Goal: Information Seeking & Learning: Learn about a topic

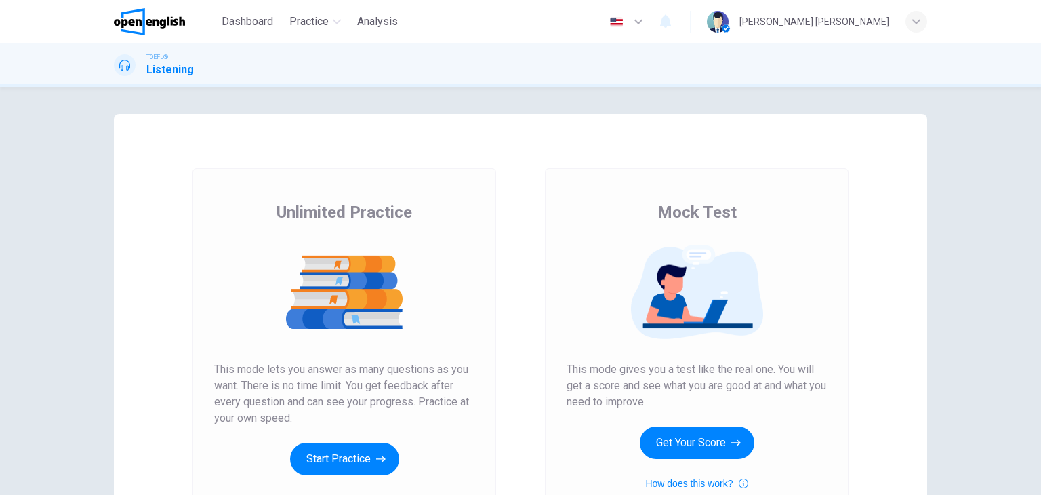
drag, startPoint x: 1031, startPoint y: 122, endPoint x: 1039, endPoint y: 199, distance: 77.0
click at [1039, 199] on div "Unlimited Practice Mock Test Unlimited Practice This mode lets you answer as ma…" at bounding box center [520, 291] width 1041 height 408
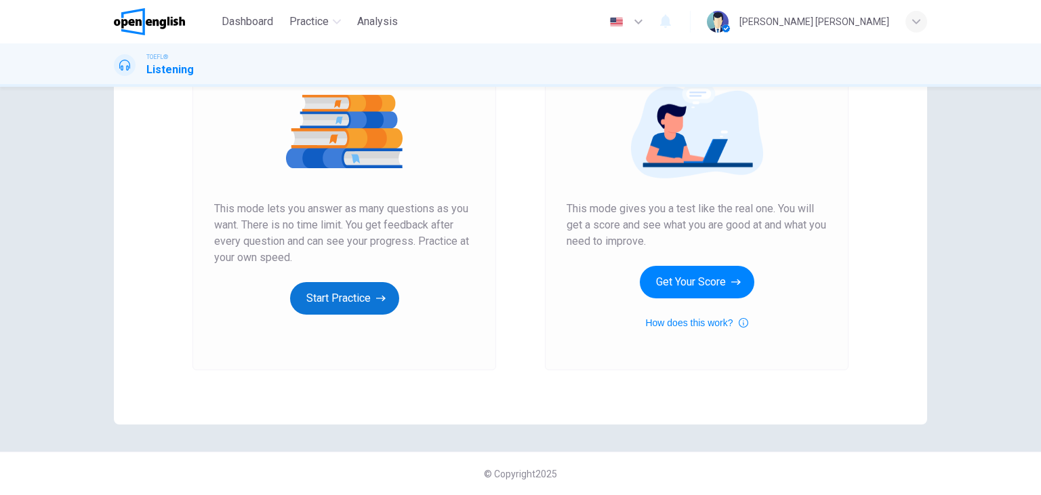
click at [361, 302] on button "Start Practice" at bounding box center [344, 298] width 109 height 33
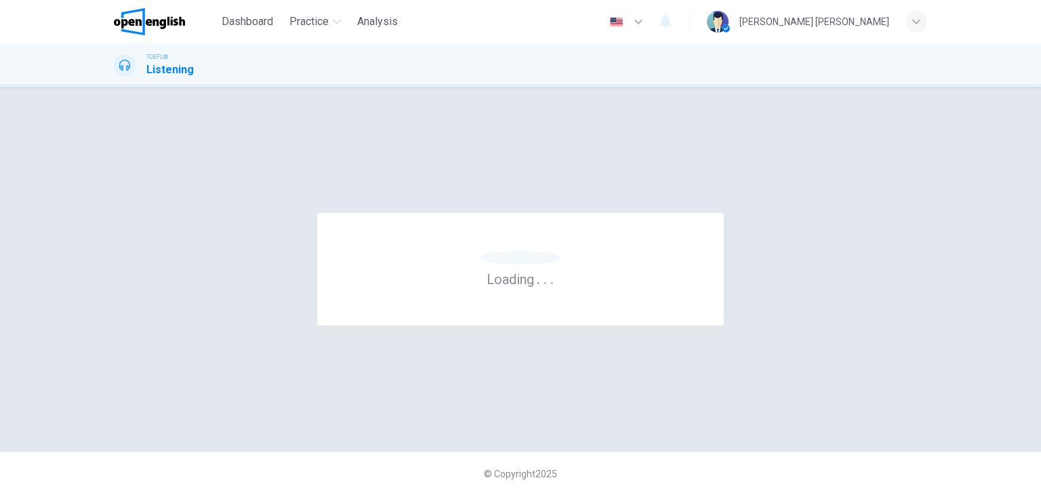
scroll to position [0, 0]
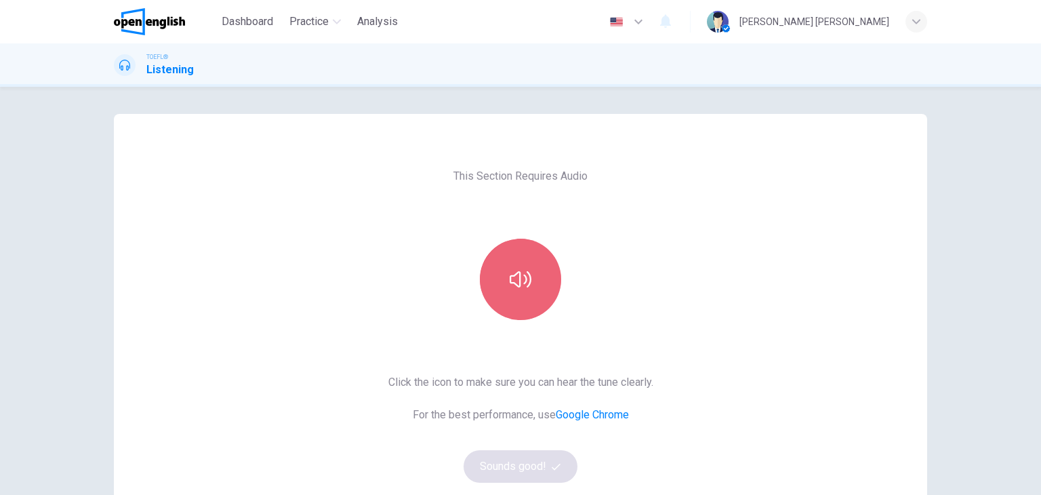
click at [529, 277] on button "button" at bounding box center [520, 279] width 81 height 81
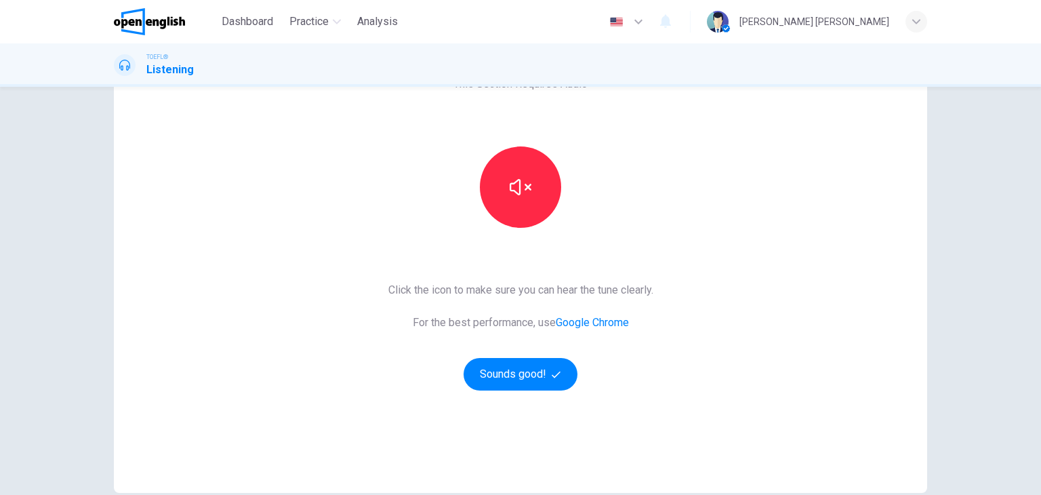
scroll to position [92, 0]
click at [508, 375] on button "Sounds good!" at bounding box center [521, 374] width 114 height 33
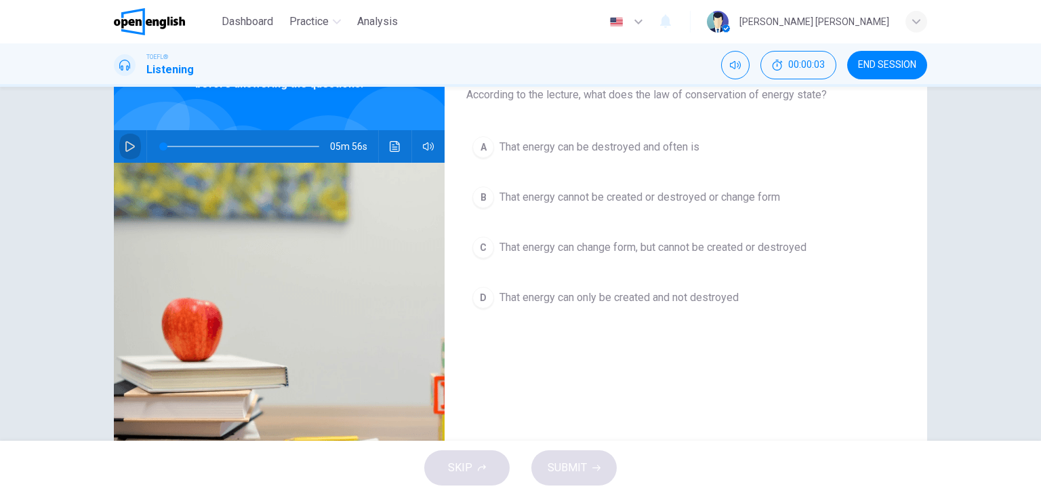
click at [125, 146] on icon "button" at bounding box center [130, 146] width 11 height 11
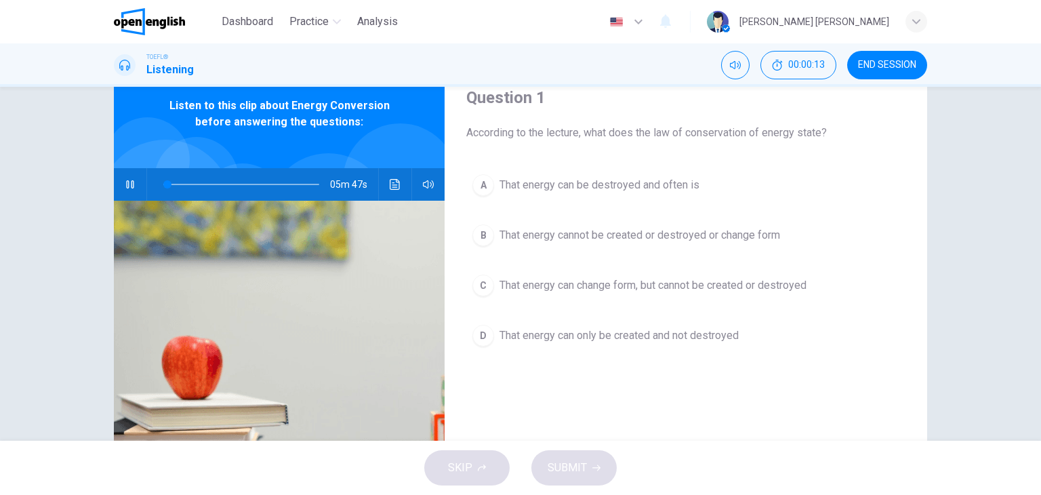
scroll to position [55, 0]
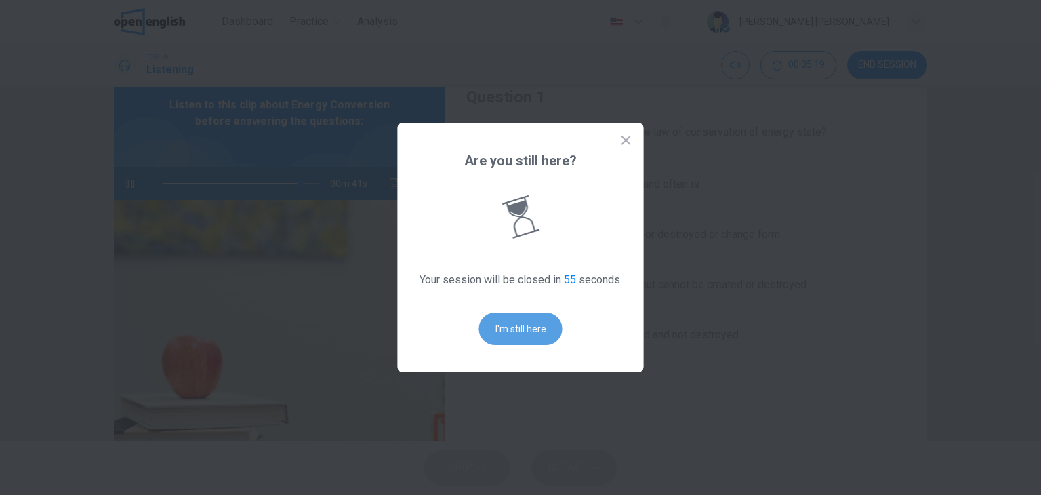
click at [518, 321] on button "I'm still here" at bounding box center [520, 329] width 83 height 33
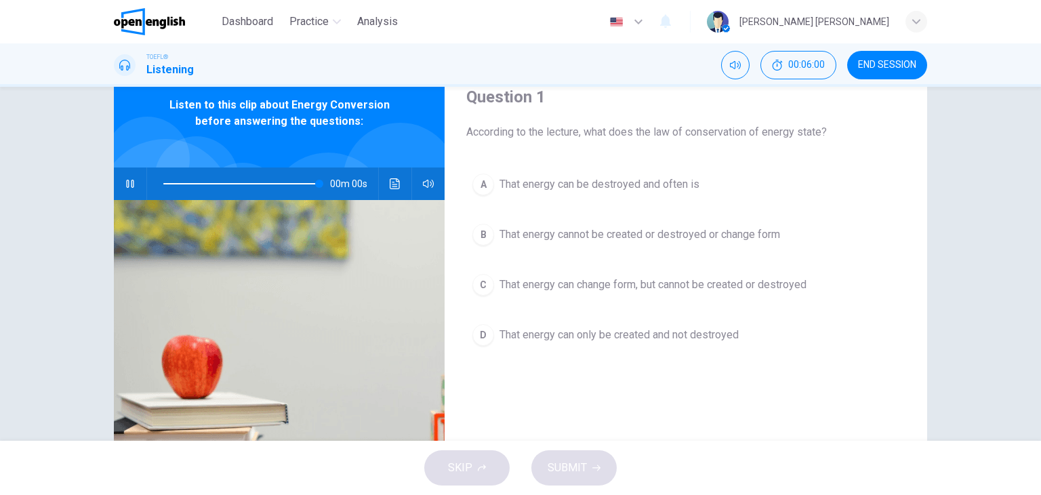
type input "*"
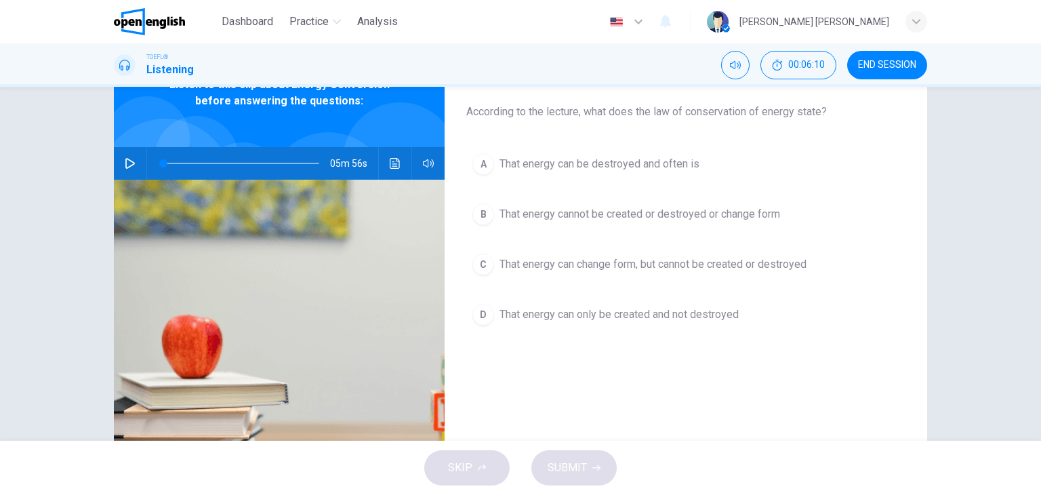
scroll to position [77, 0]
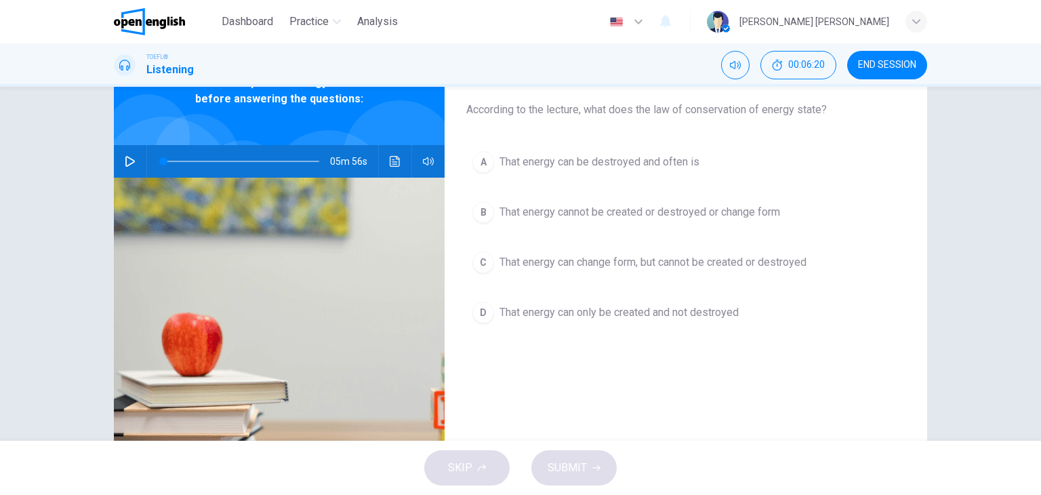
click at [482, 254] on div "C" at bounding box center [484, 263] width 22 height 22
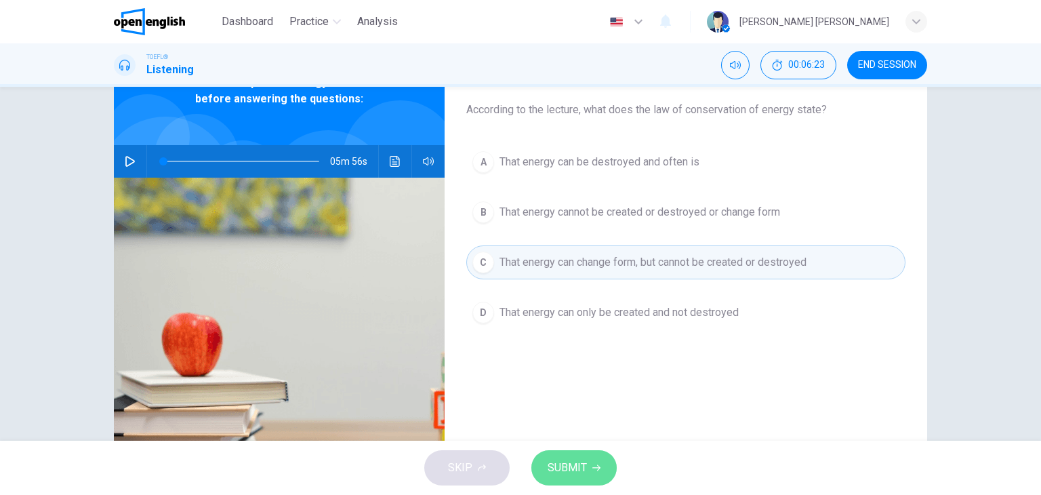
click at [574, 462] on span "SUBMIT" at bounding box center [567, 467] width 39 height 19
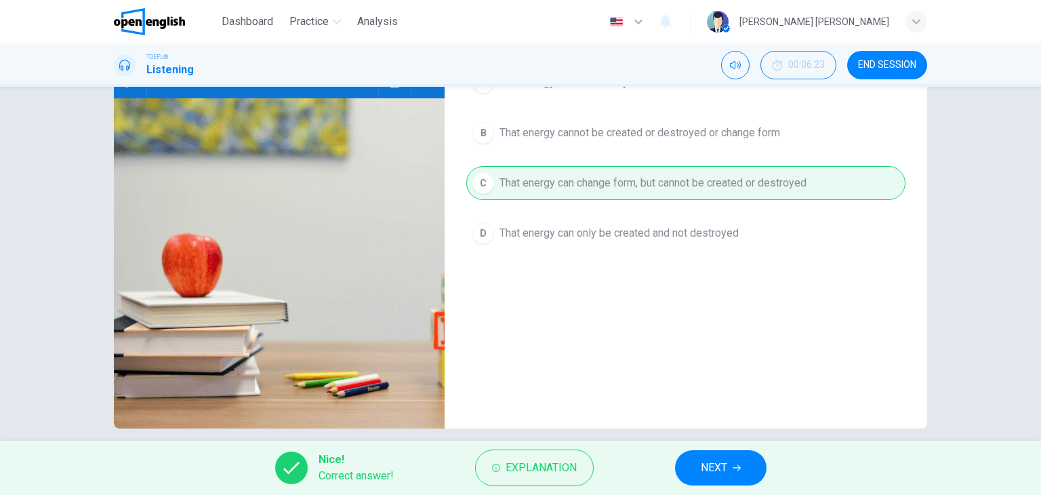
scroll to position [172, 0]
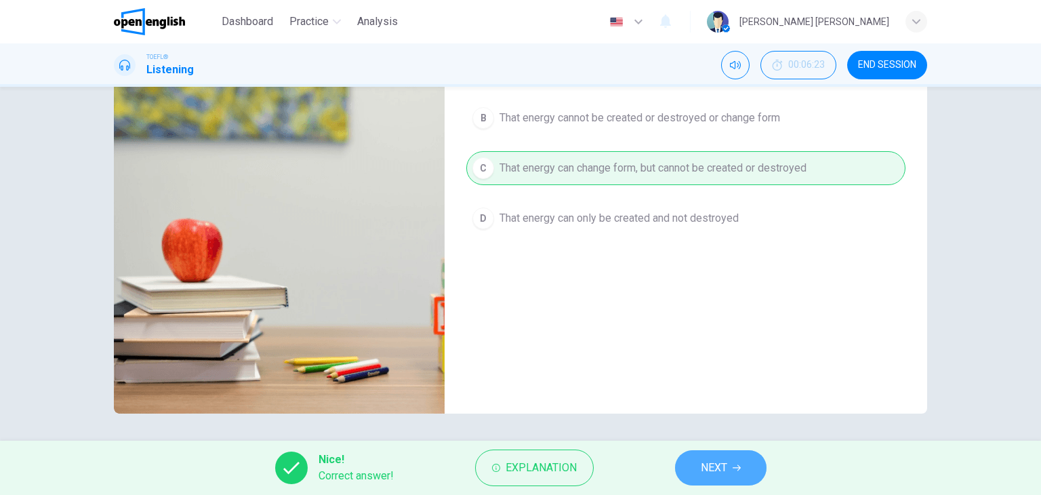
click at [714, 461] on span "NEXT" at bounding box center [714, 467] width 26 height 19
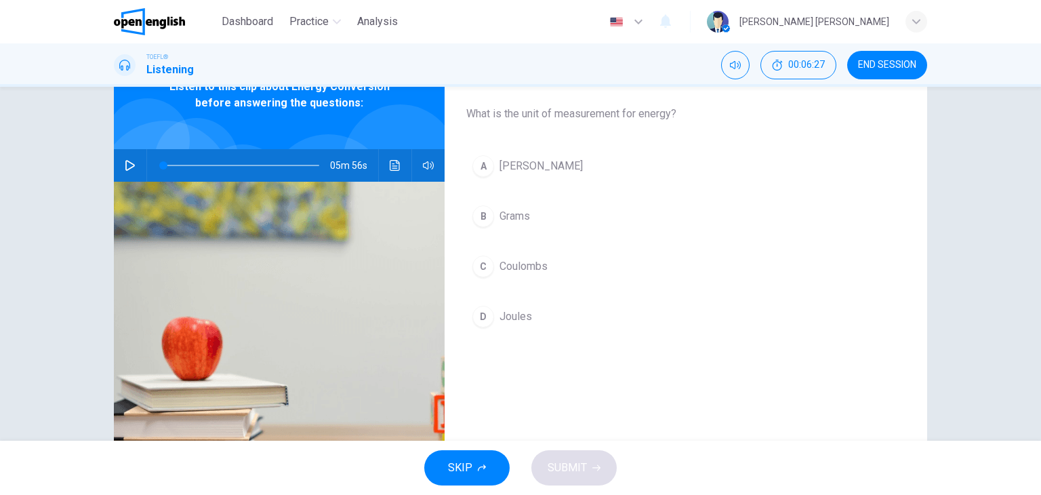
scroll to position [86, 0]
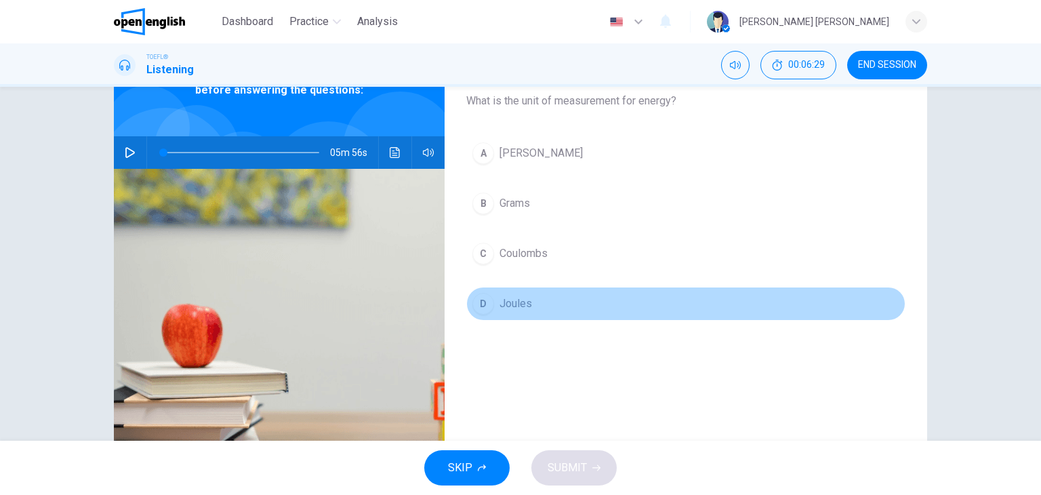
click at [483, 303] on div "D" at bounding box center [484, 304] width 22 height 22
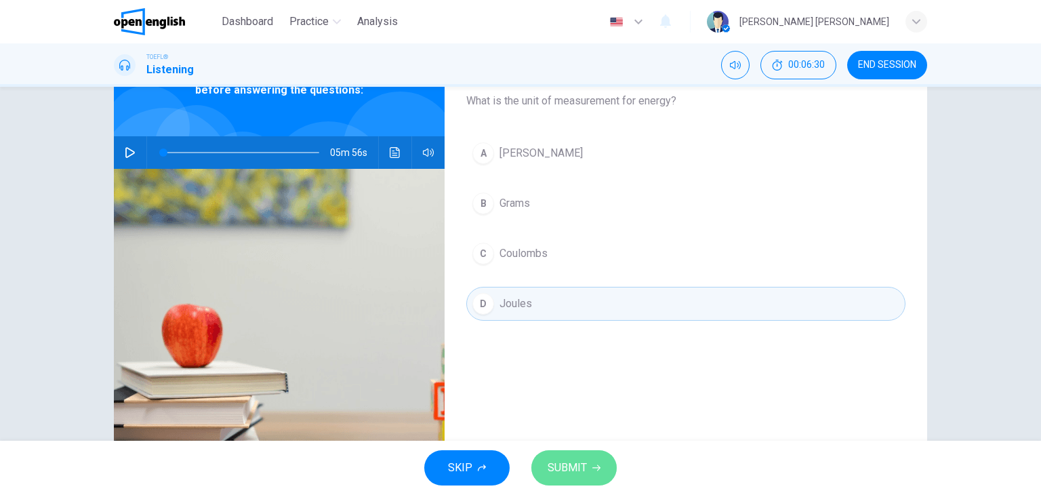
click at [558, 479] on button "SUBMIT" at bounding box center [574, 467] width 85 height 35
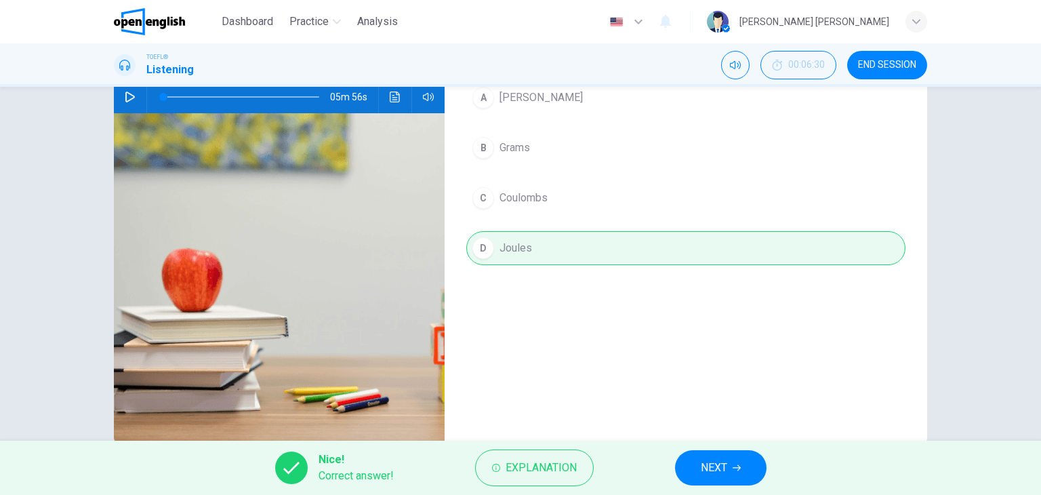
scroll to position [172, 0]
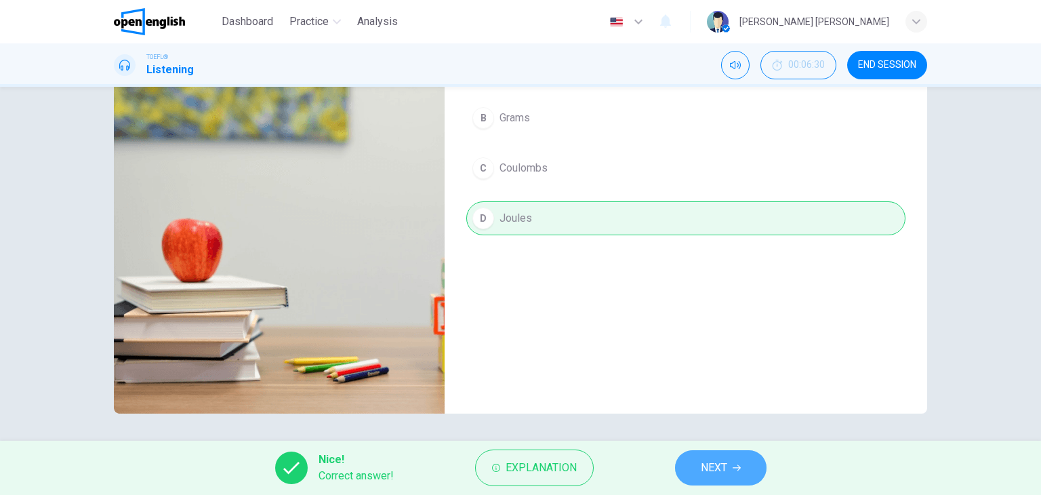
click at [713, 464] on span "NEXT" at bounding box center [714, 467] width 26 height 19
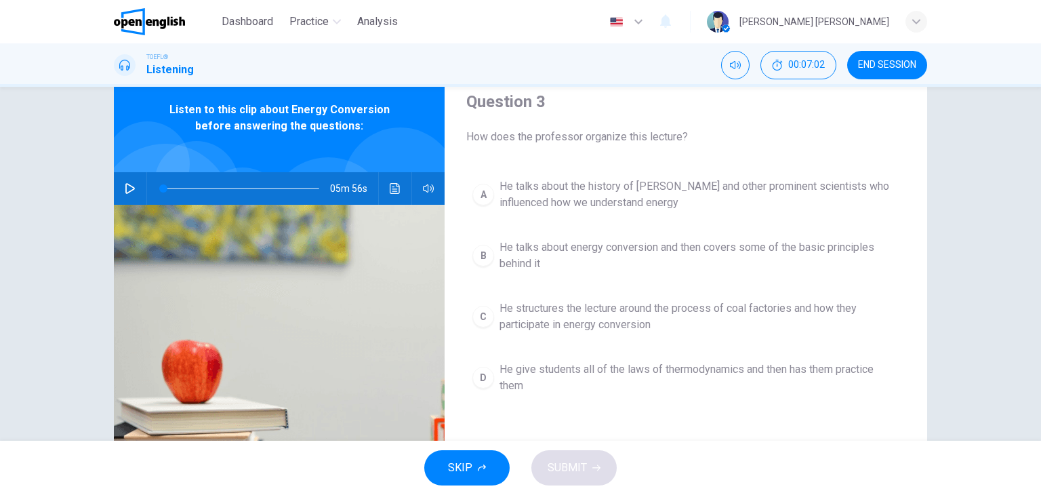
scroll to position [45, 0]
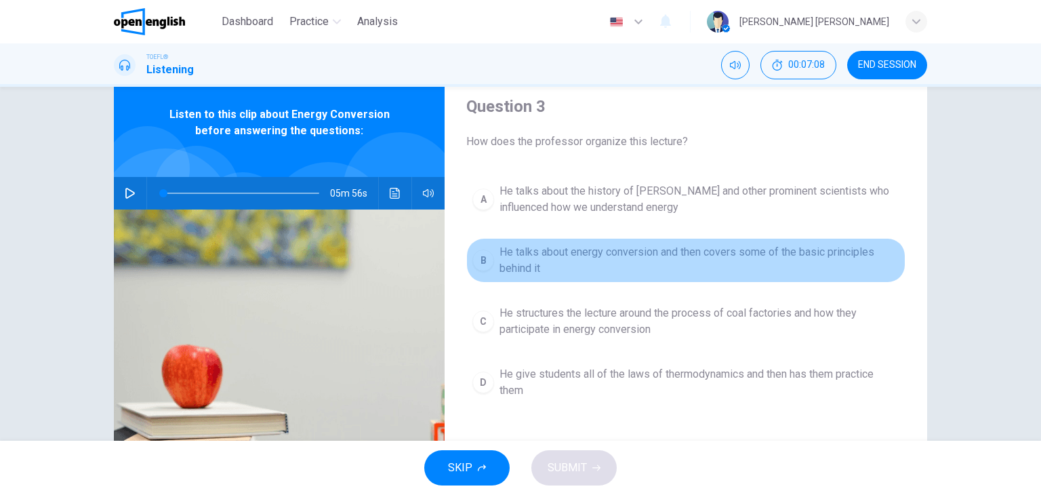
click at [480, 258] on div "B" at bounding box center [484, 261] width 22 height 22
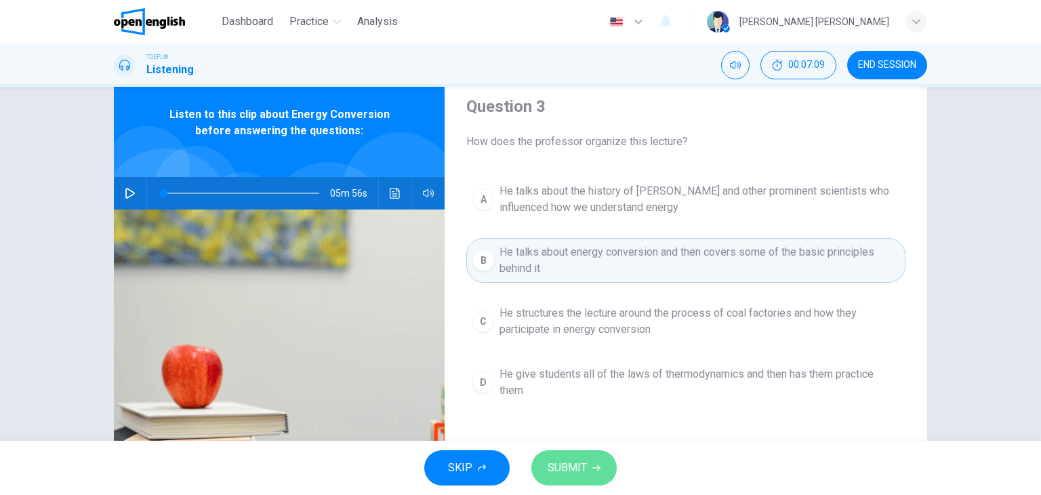
click at [566, 467] on span "SUBMIT" at bounding box center [567, 467] width 39 height 19
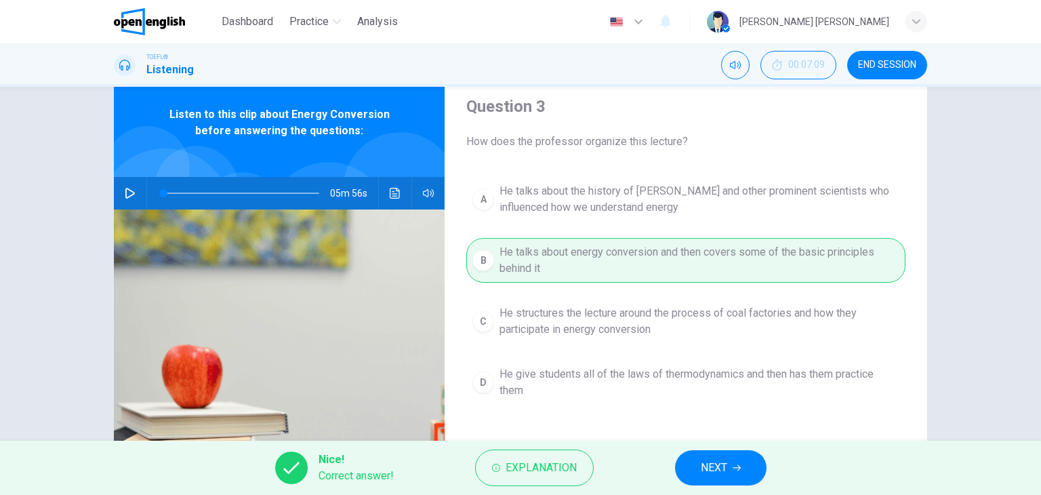
scroll to position [172, 0]
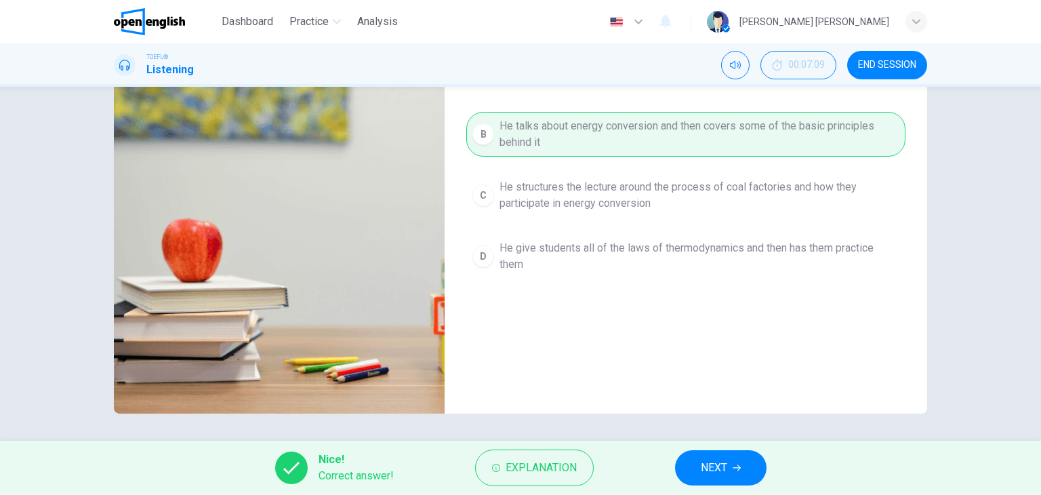
click at [736, 464] on icon "button" at bounding box center [737, 468] width 8 height 8
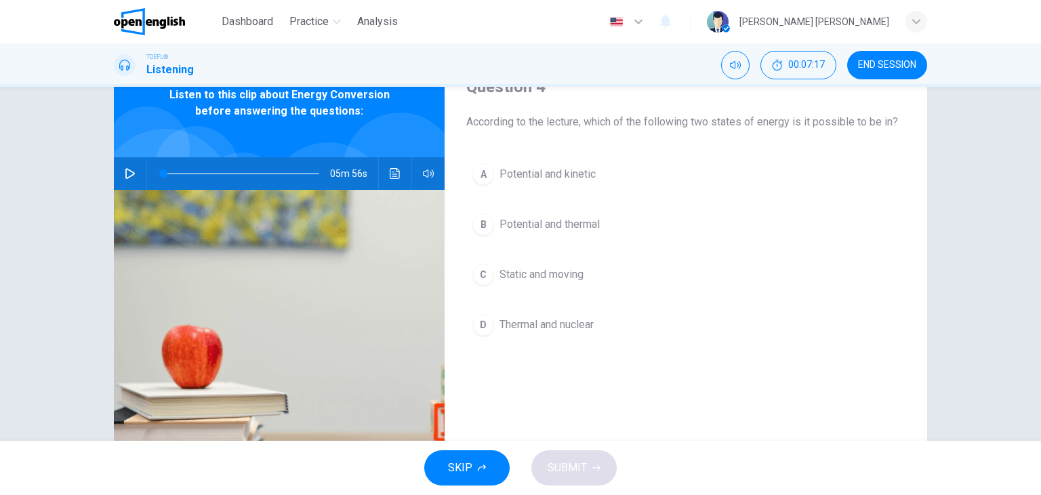
scroll to position [66, 0]
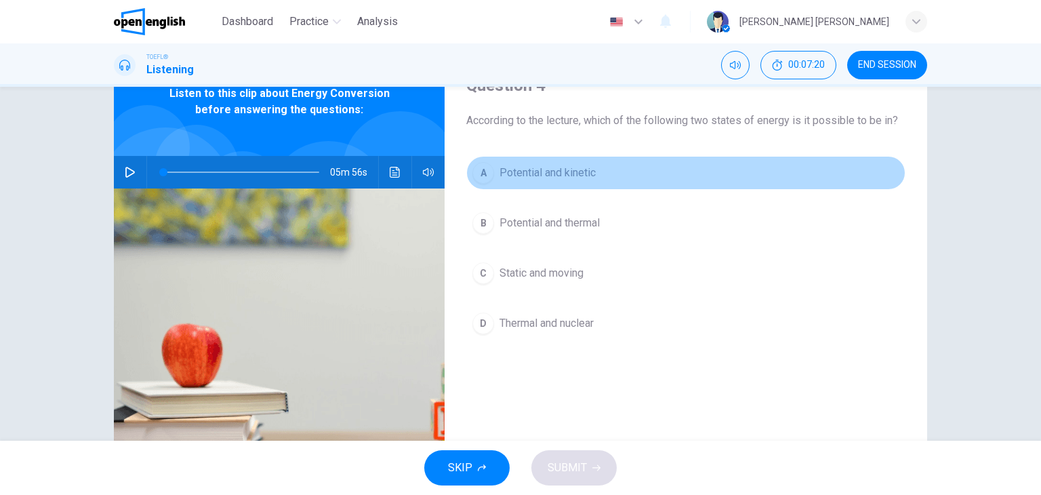
click at [477, 172] on div "A" at bounding box center [484, 173] width 22 height 22
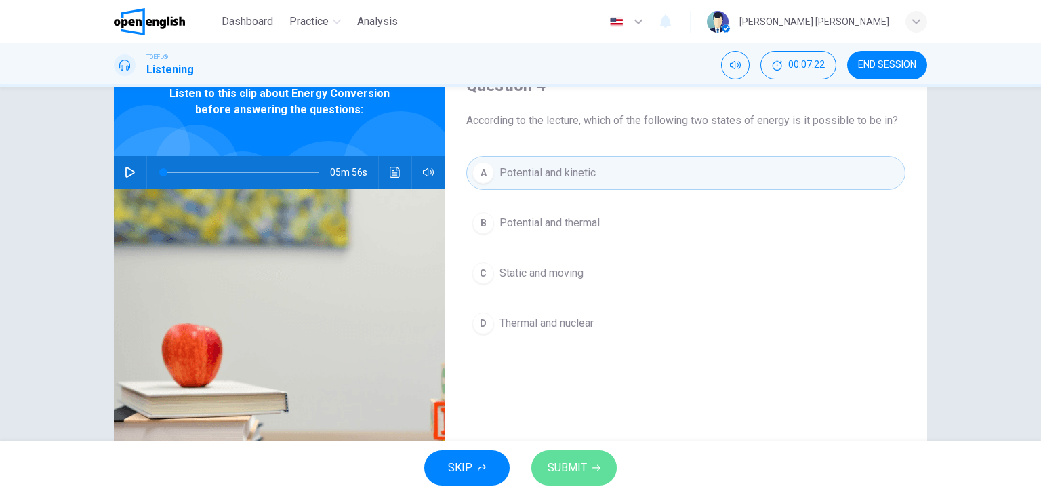
click at [556, 468] on span "SUBMIT" at bounding box center [567, 467] width 39 height 19
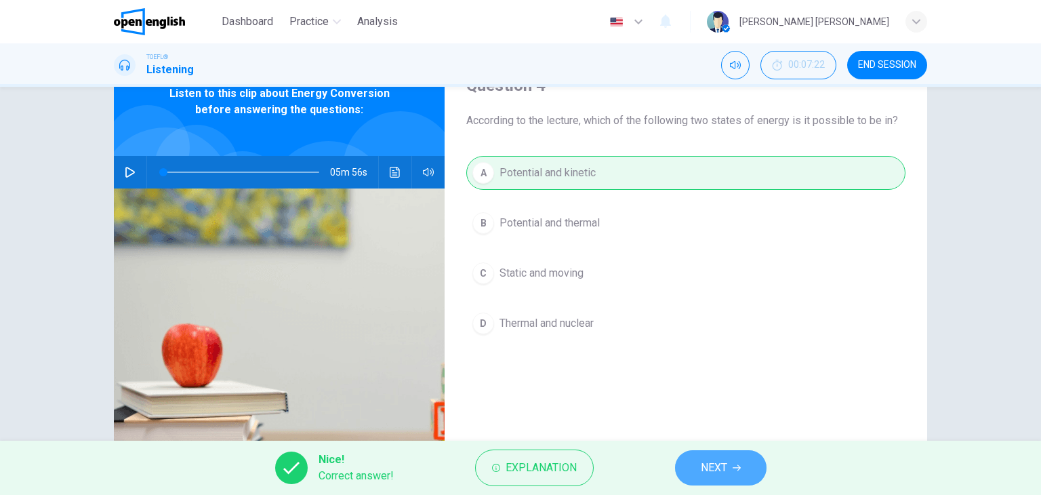
click at [701, 467] on span "NEXT" at bounding box center [714, 467] width 26 height 19
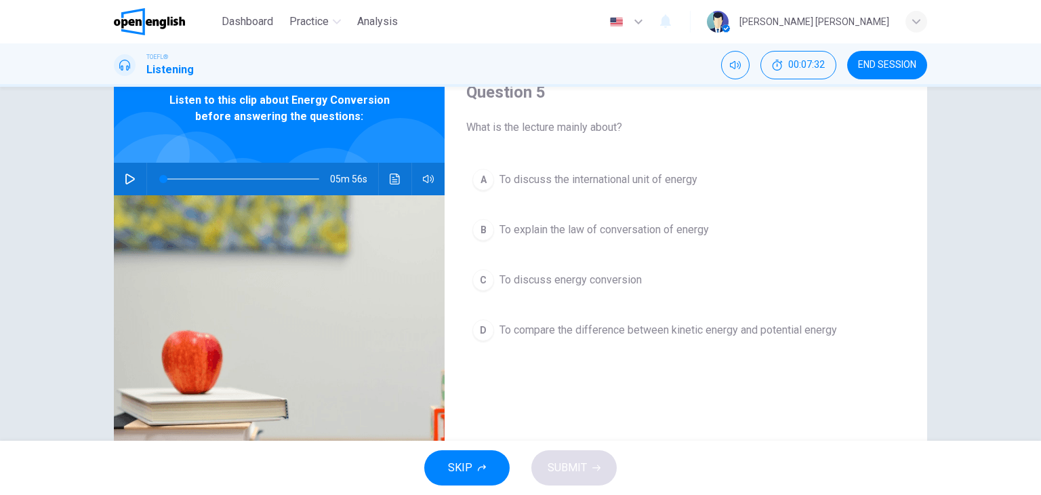
scroll to position [60, 0]
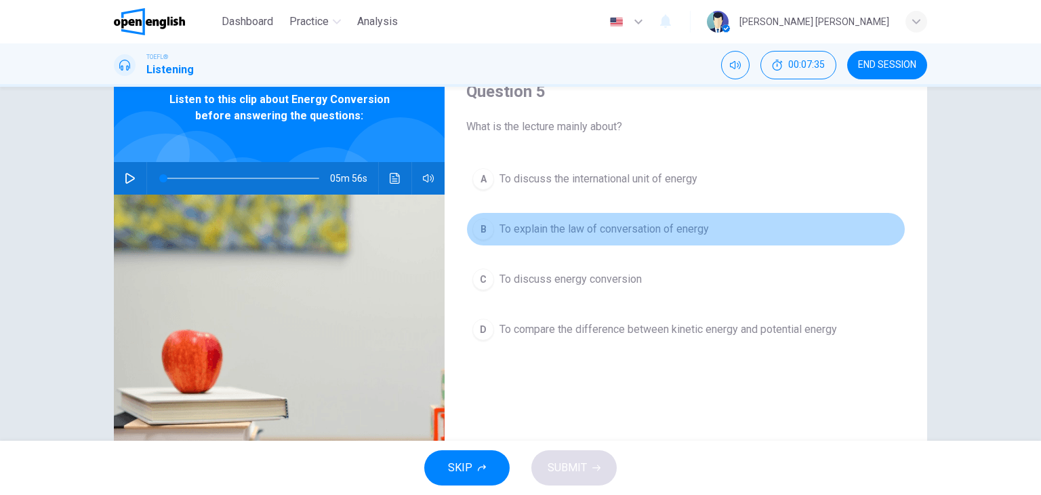
click at [481, 231] on div "B" at bounding box center [484, 229] width 22 height 22
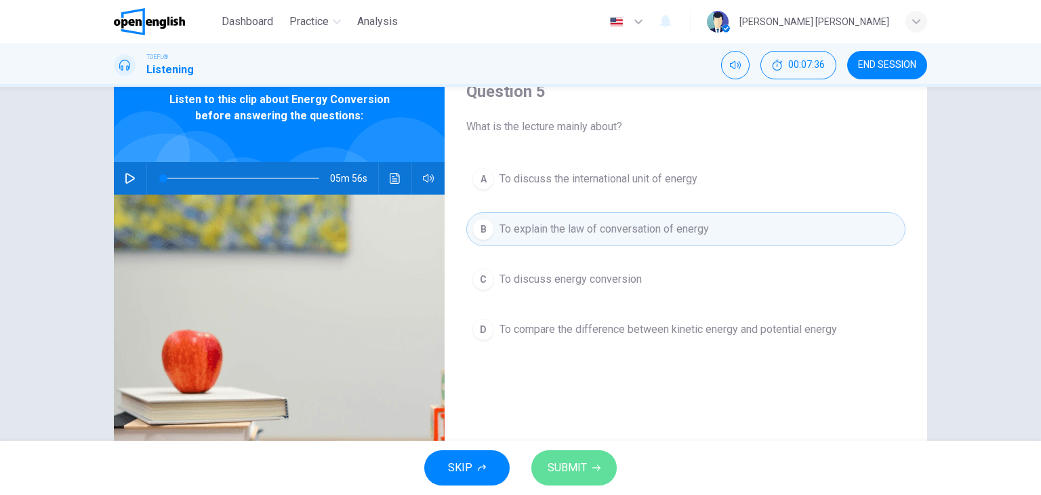
click at [564, 468] on span "SUBMIT" at bounding box center [567, 467] width 39 height 19
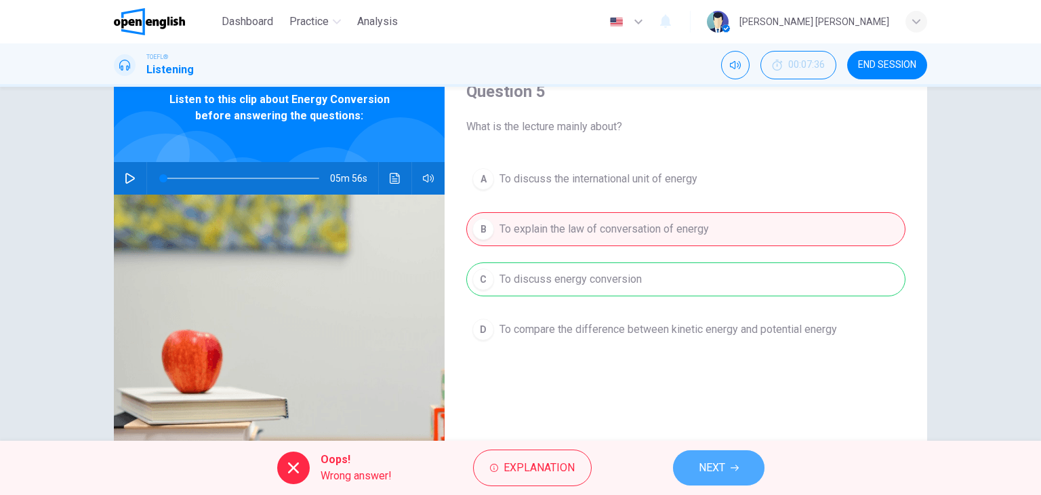
click at [711, 462] on span "NEXT" at bounding box center [712, 467] width 26 height 19
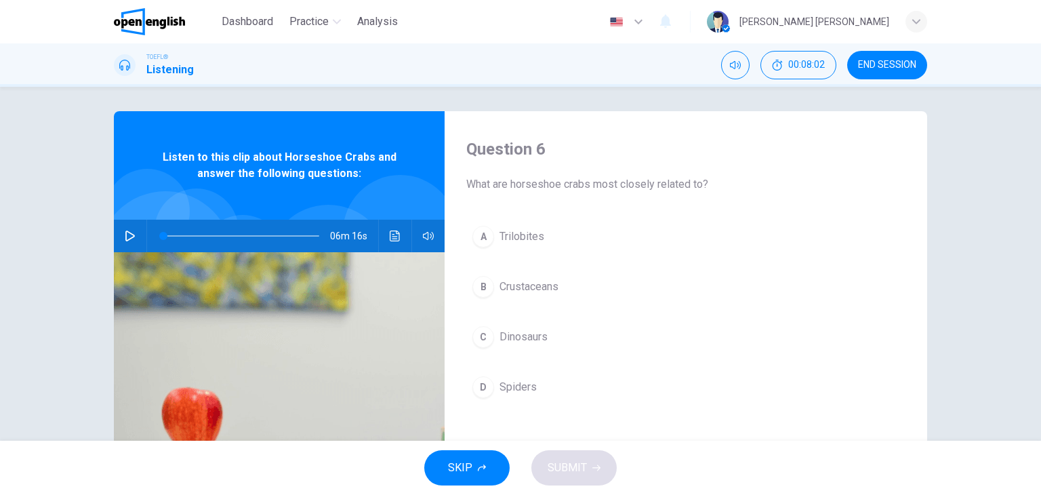
scroll to position [0, 0]
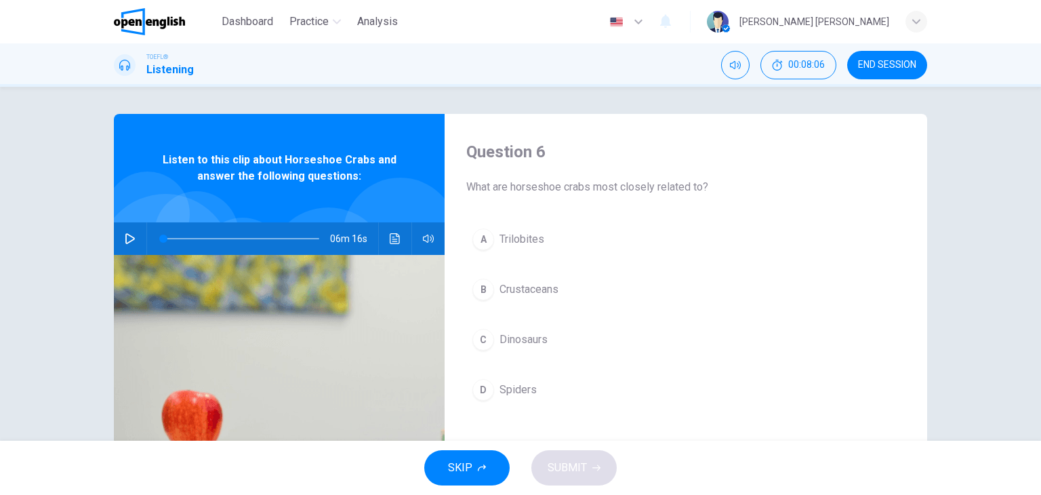
click at [125, 240] on icon "button" at bounding box center [130, 238] width 11 height 11
type input "**"
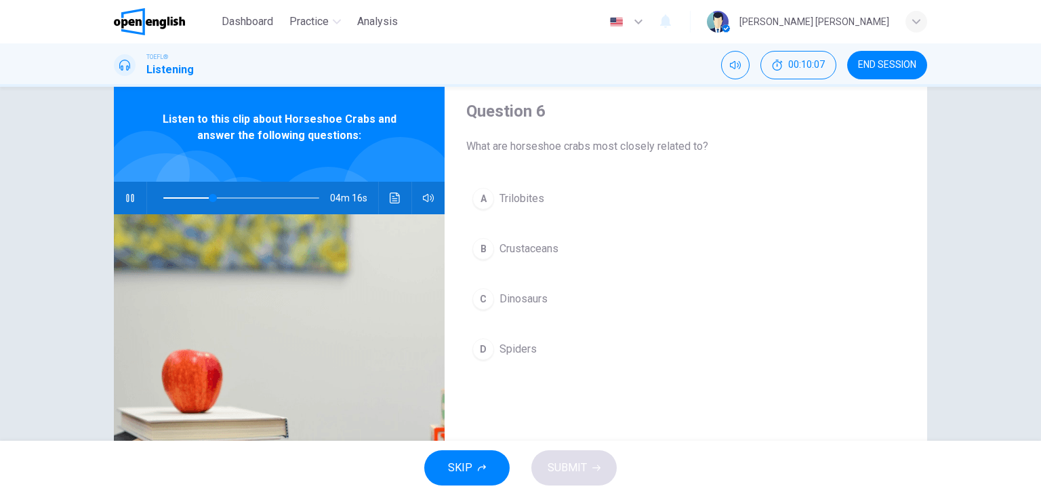
scroll to position [41, 0]
click at [647, 16] on icon "button" at bounding box center [639, 22] width 16 height 16
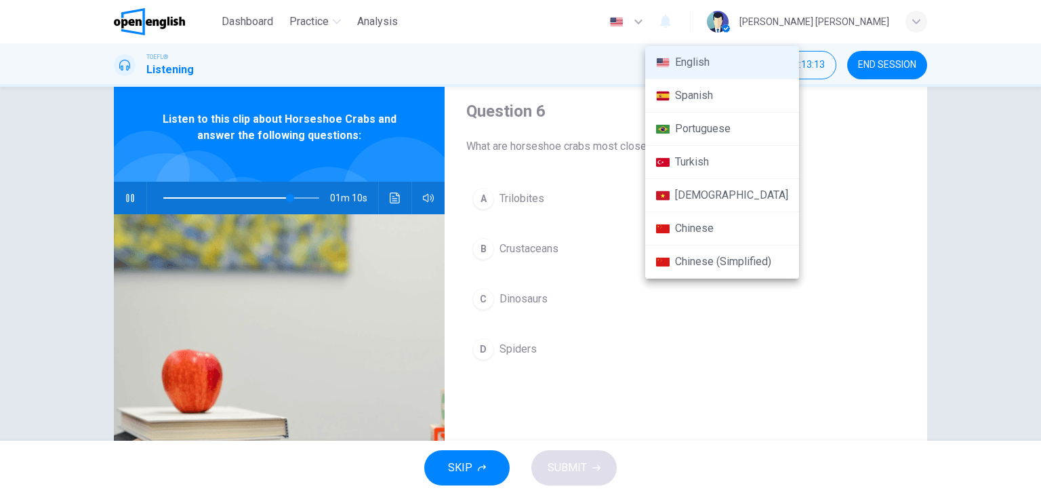
click at [833, 188] on div at bounding box center [520, 247] width 1041 height 495
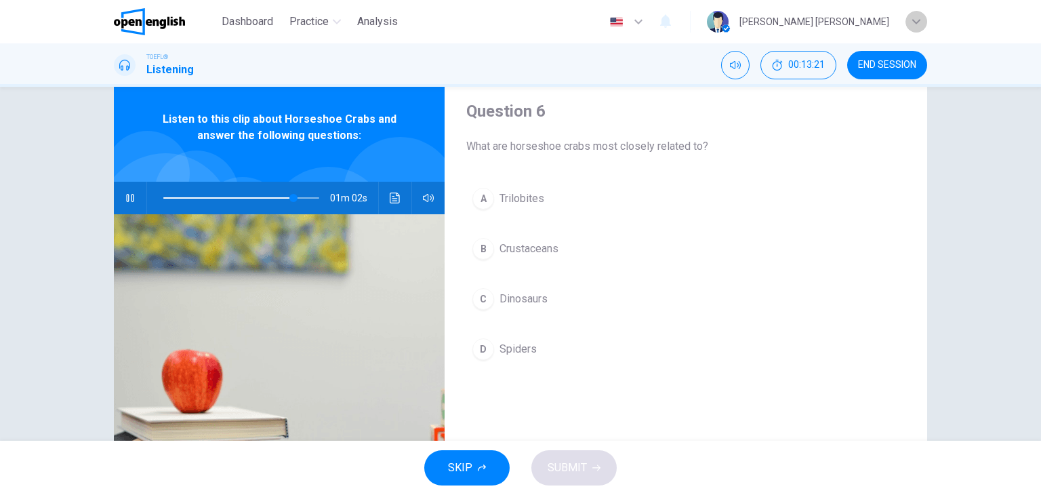
click at [919, 18] on icon "button" at bounding box center [917, 22] width 8 height 8
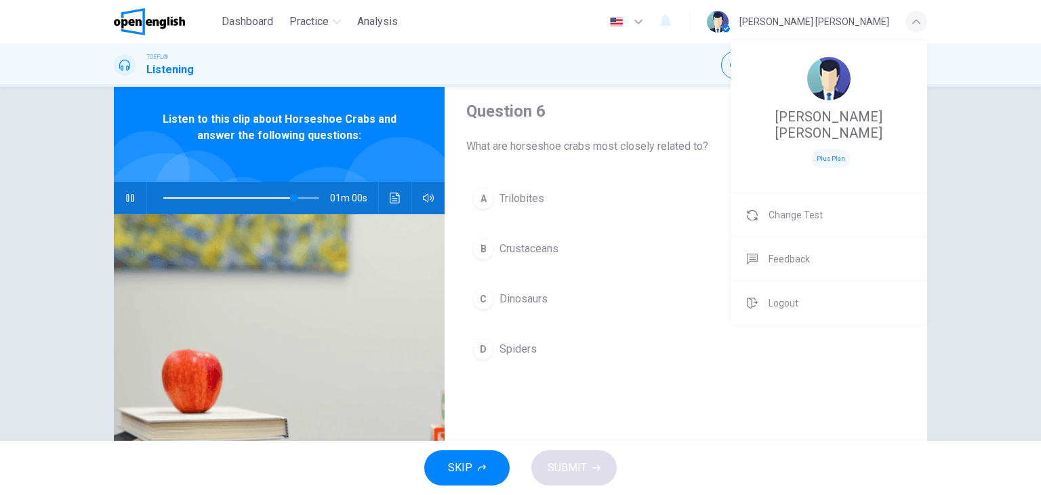
click at [978, 155] on div at bounding box center [520, 247] width 1041 height 495
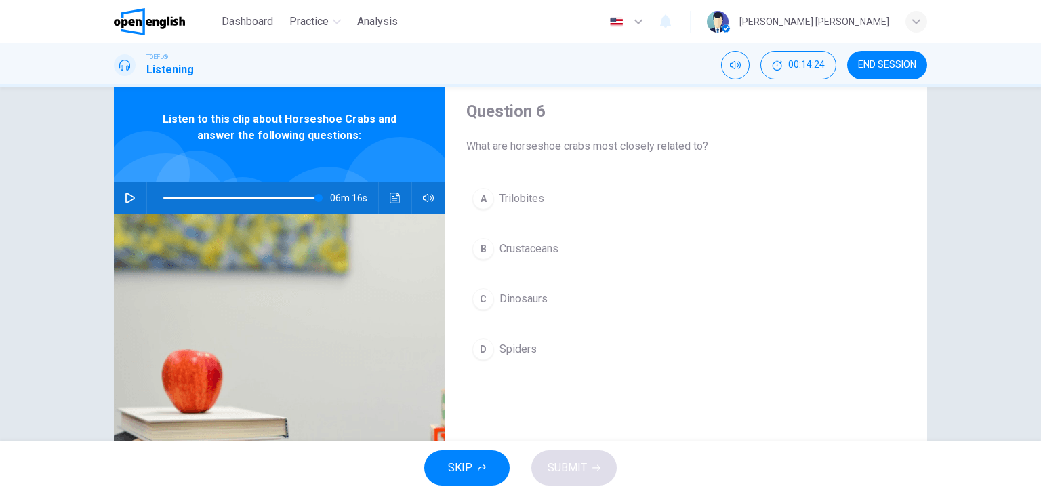
type input "*"
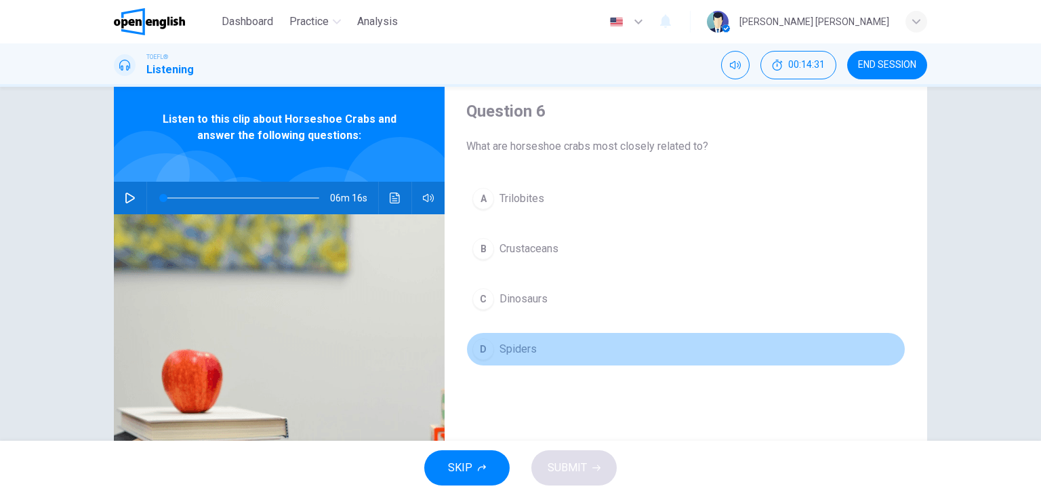
click at [510, 345] on span "Spiders" at bounding box center [518, 349] width 37 height 16
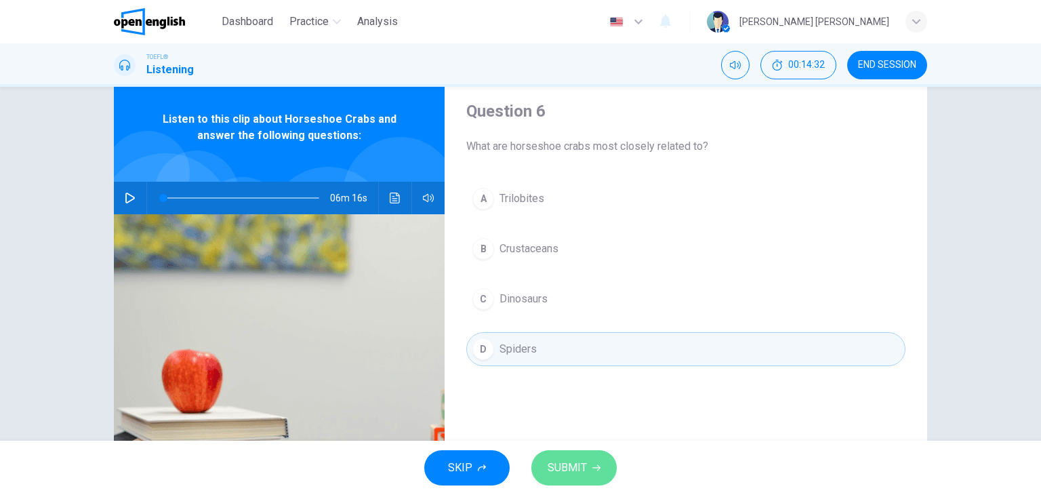
click at [576, 474] on span "SUBMIT" at bounding box center [567, 467] width 39 height 19
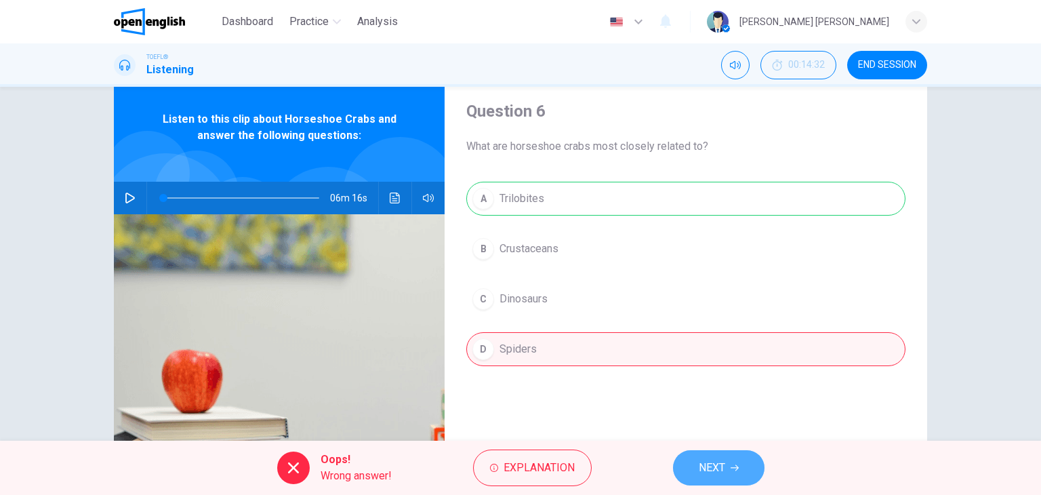
click at [691, 471] on button "NEXT" at bounding box center [719, 467] width 92 height 35
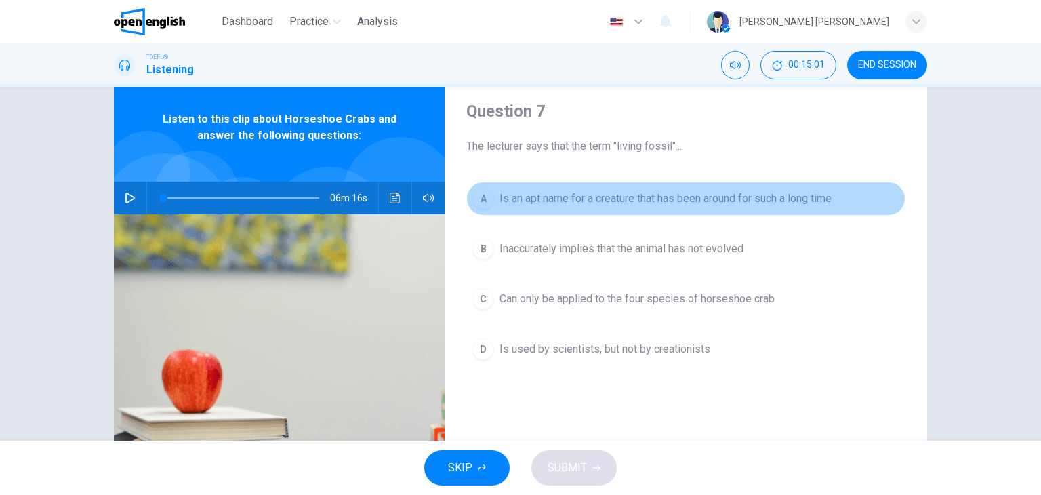
click at [480, 200] on div "A" at bounding box center [484, 199] width 22 height 22
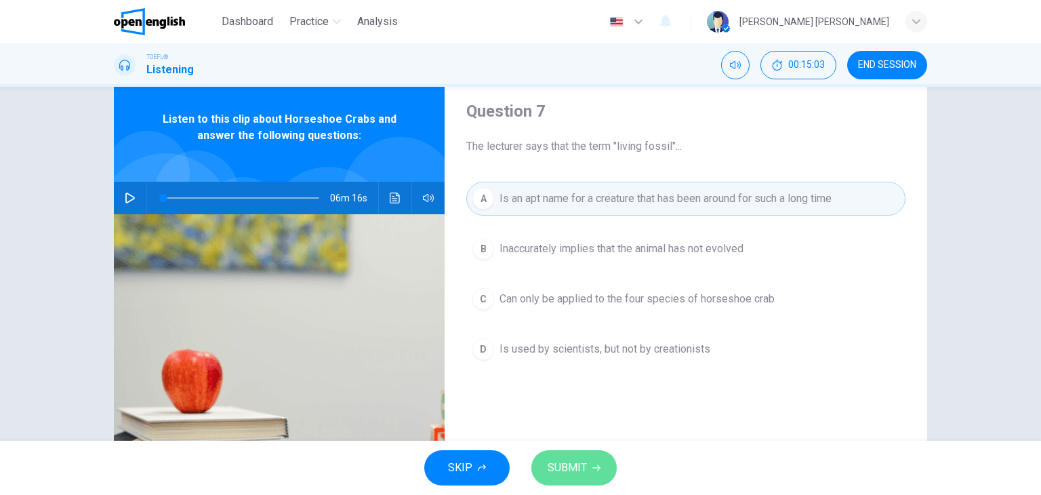
click at [576, 460] on span "SUBMIT" at bounding box center [567, 467] width 39 height 19
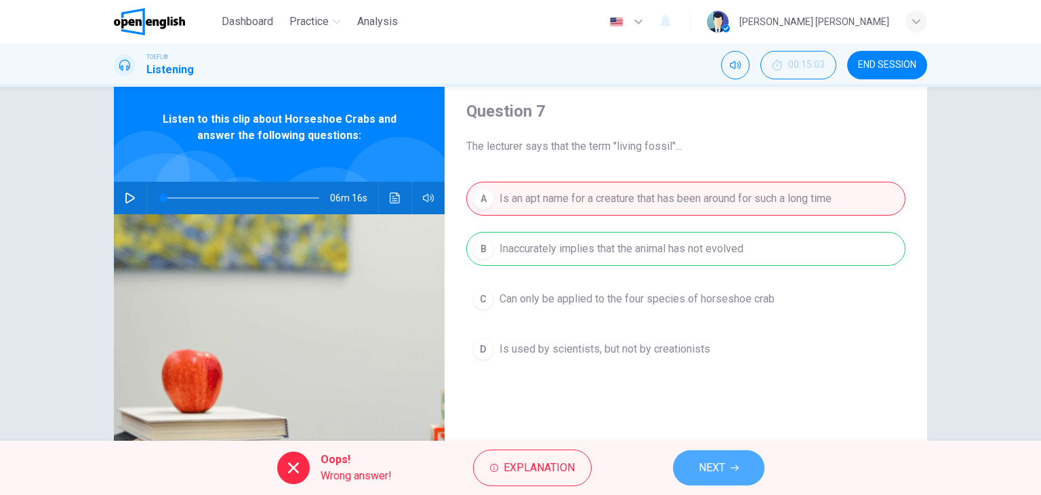
click at [695, 467] on button "NEXT" at bounding box center [719, 467] width 92 height 35
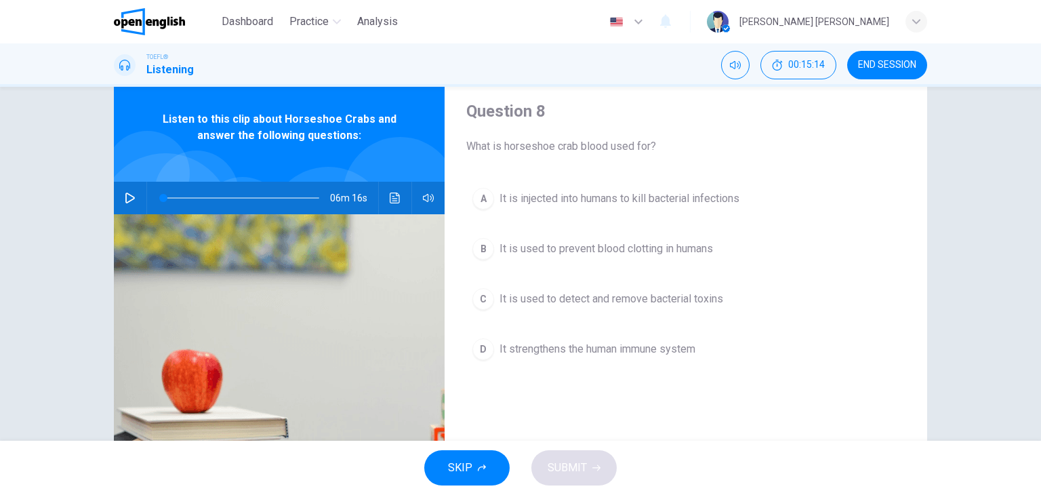
click at [479, 199] on div "A" at bounding box center [484, 199] width 22 height 22
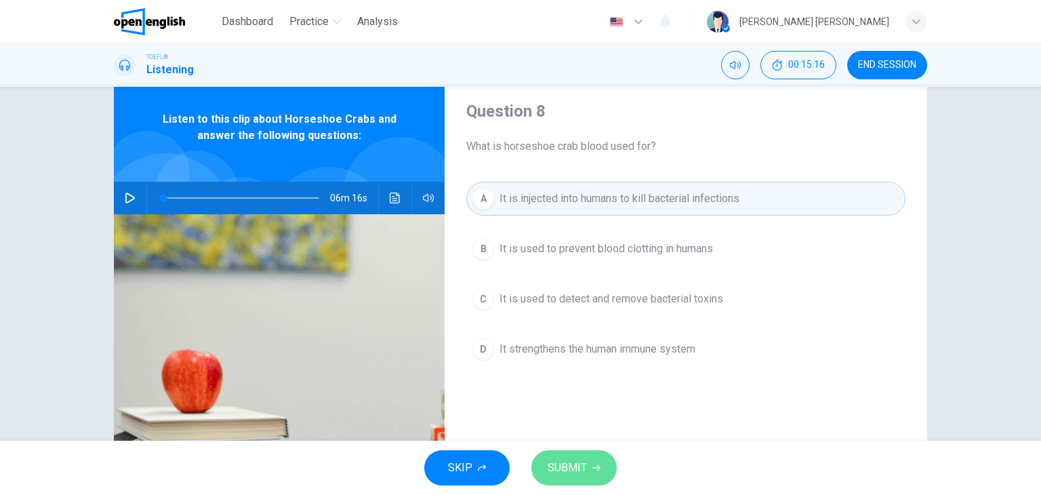
click at [607, 468] on button "SUBMIT" at bounding box center [574, 467] width 85 height 35
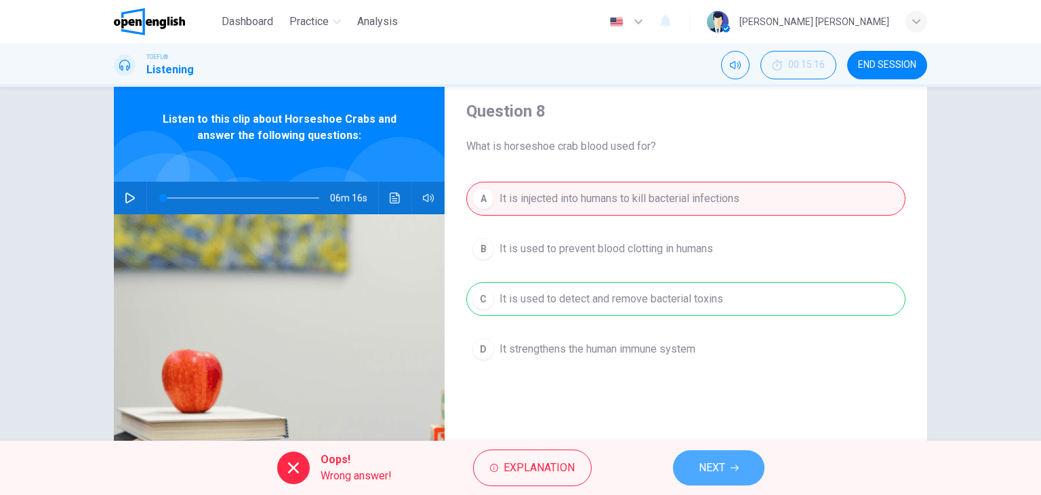
click at [702, 464] on span "NEXT" at bounding box center [712, 467] width 26 height 19
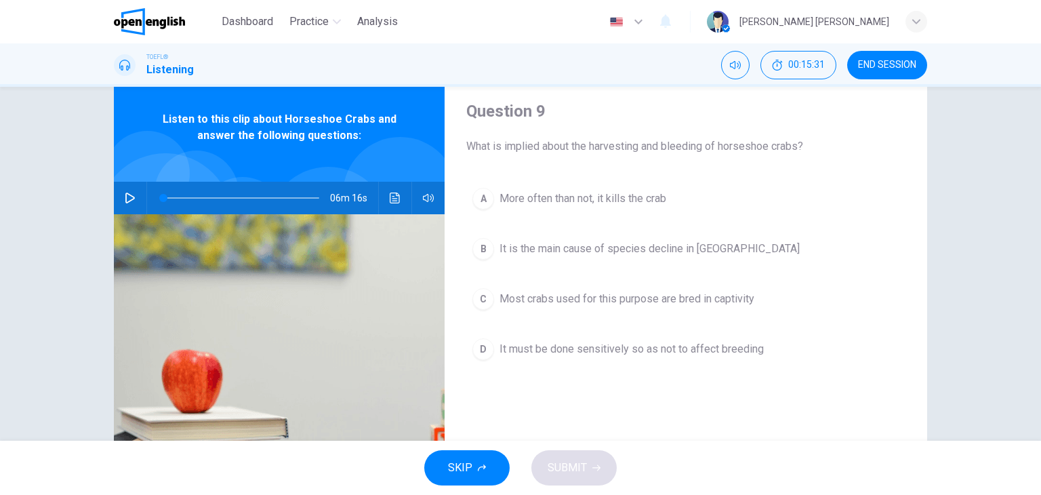
click at [899, 68] on span "END SESSION" at bounding box center [887, 65] width 58 height 11
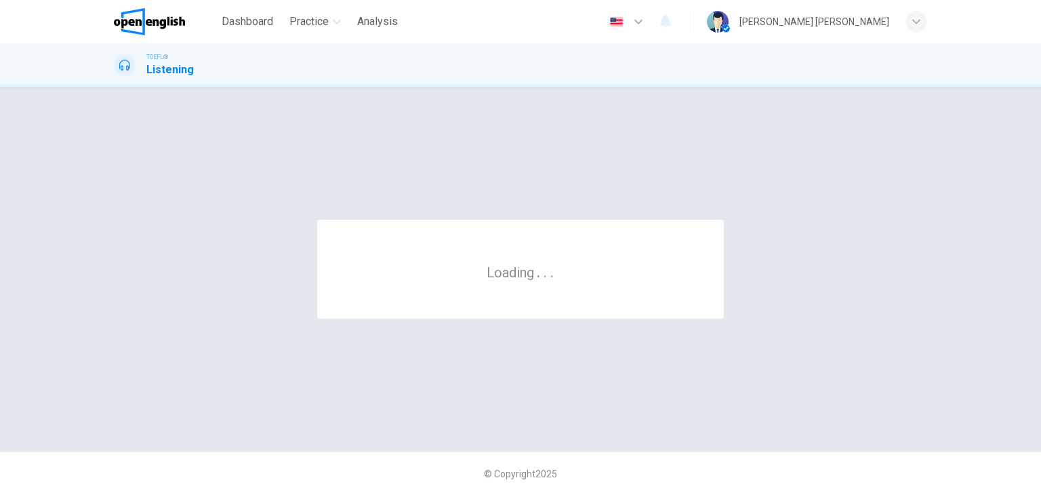
scroll to position [0, 0]
